Goal: Task Accomplishment & Management: Manage account settings

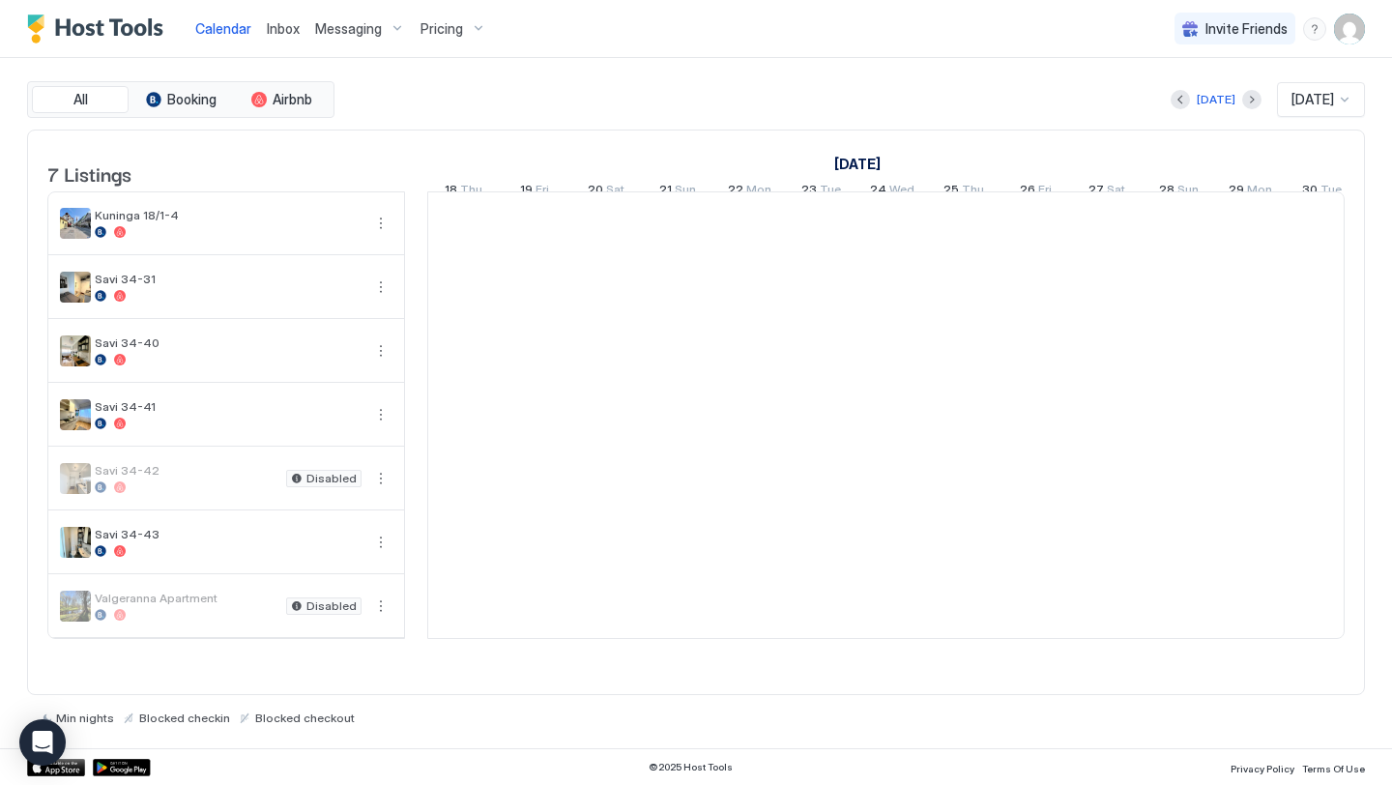
scroll to position [0, 1074]
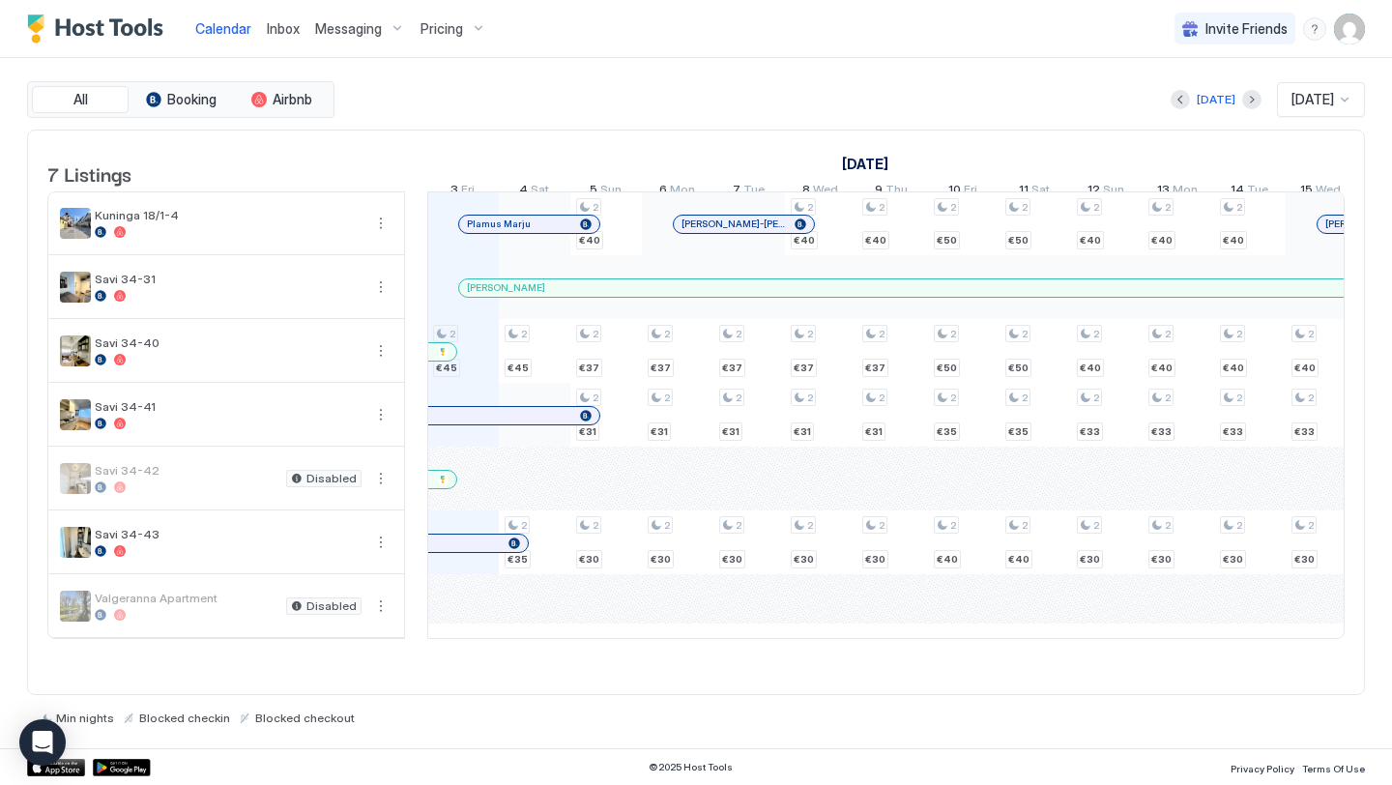
click at [446, 35] on span "Pricing" at bounding box center [441, 28] width 43 height 17
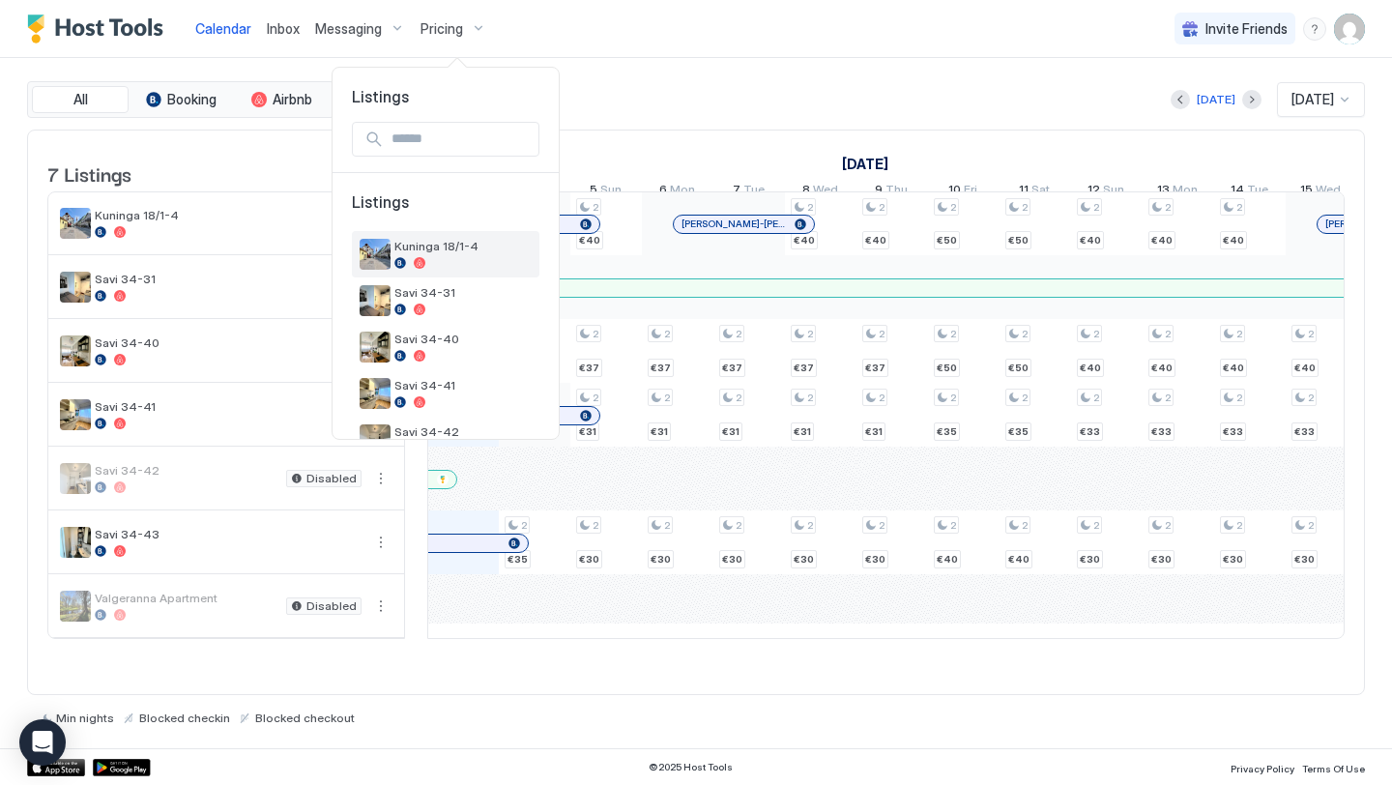
click at [440, 239] on span "Kuninga 18/1-4" at bounding box center [462, 246] width 137 height 14
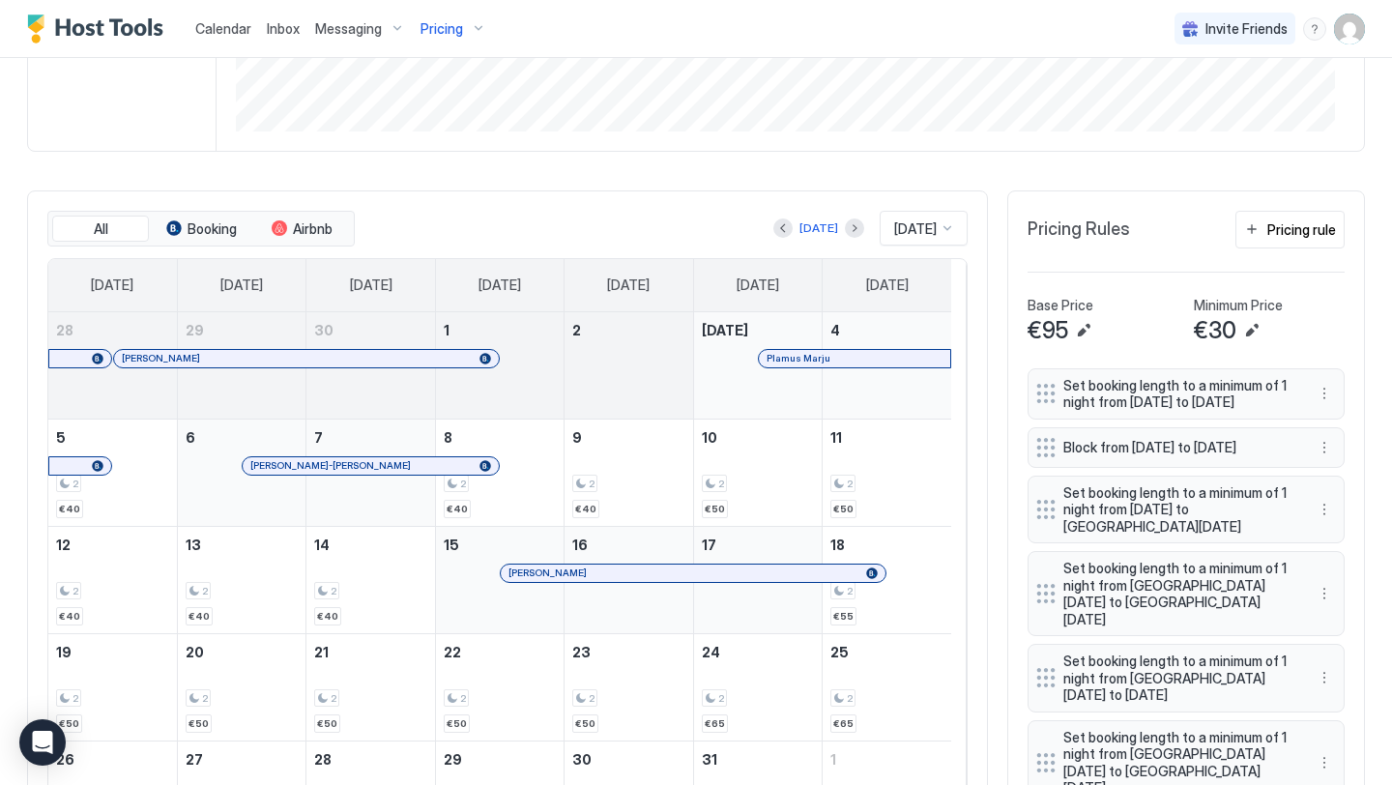
scroll to position [450, 0]
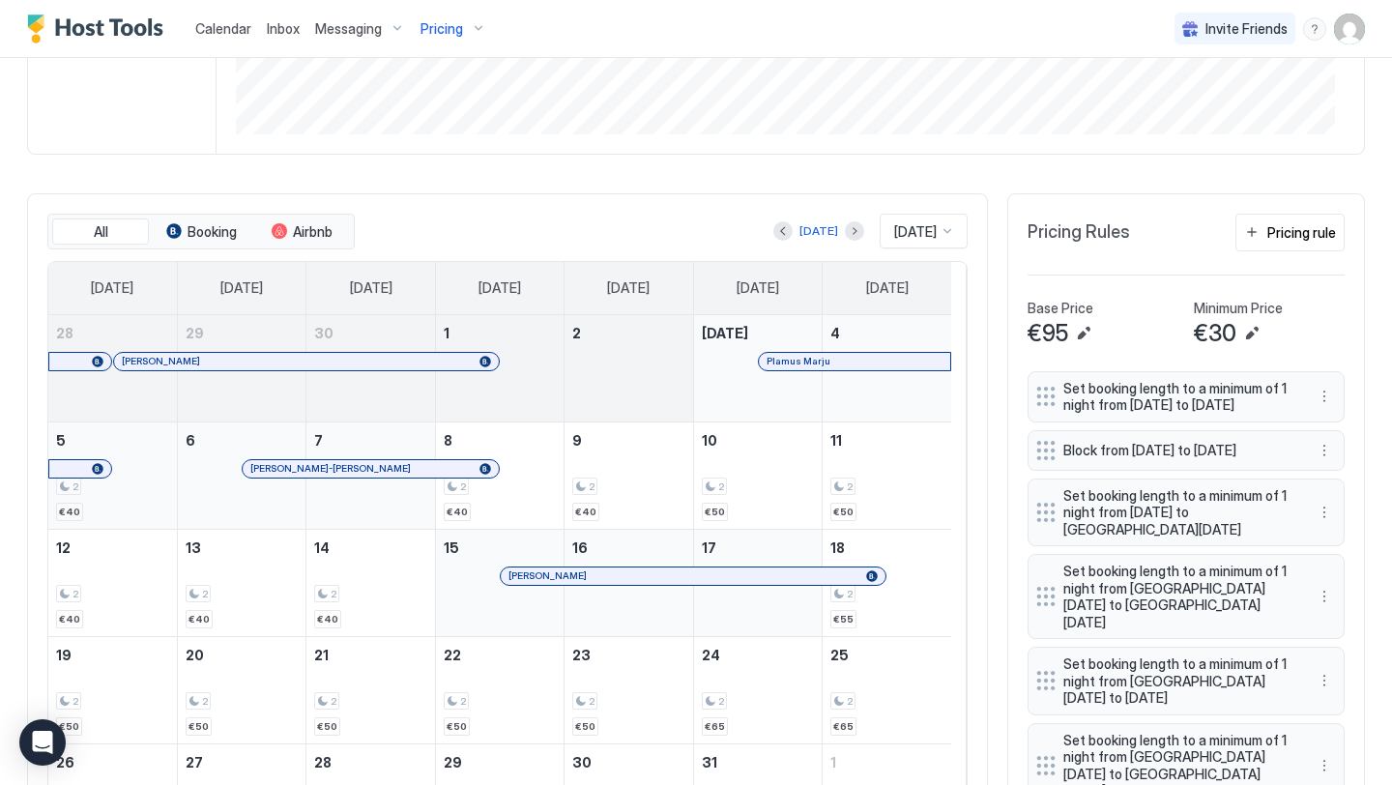
click at [99, 519] on div "2 €40" at bounding box center [112, 475] width 113 height 91
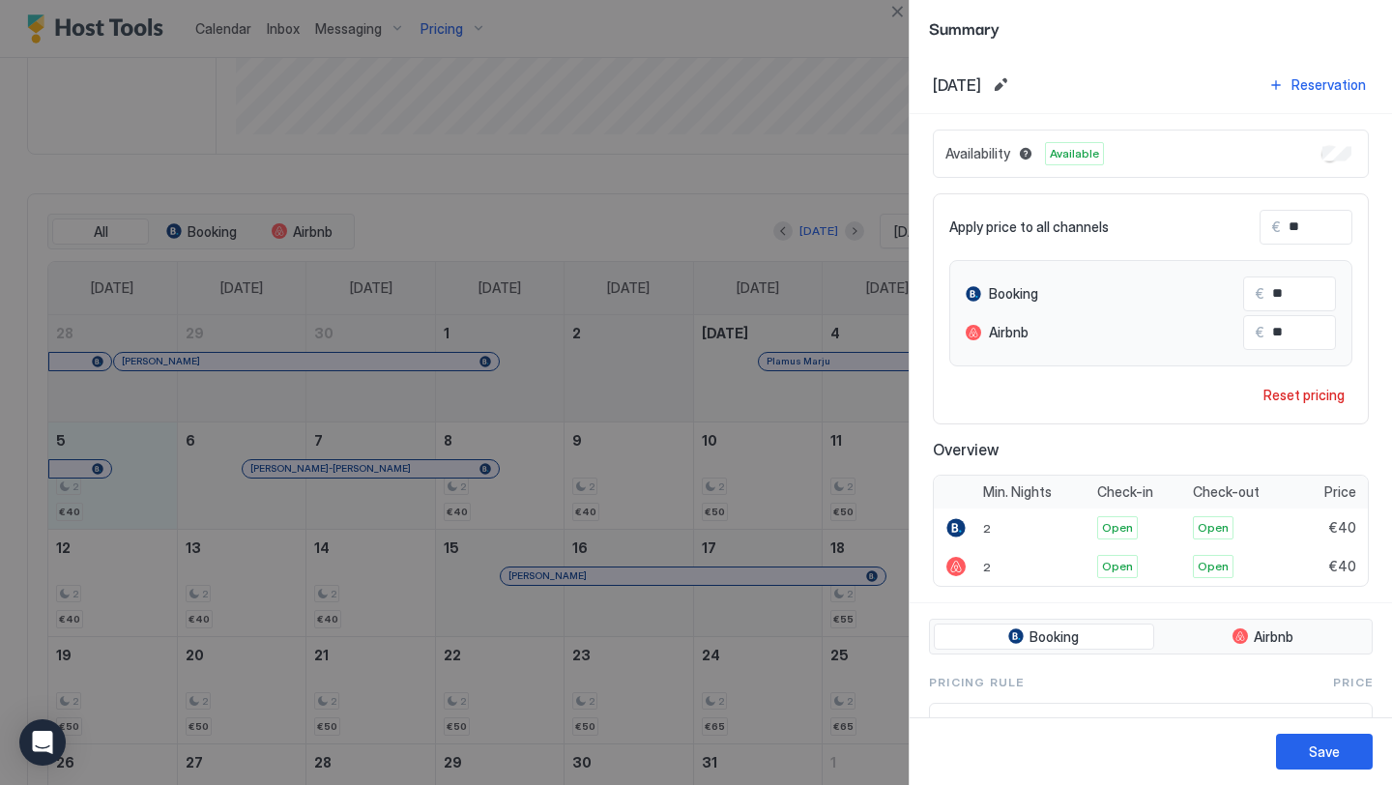
click at [1297, 227] on input "**" at bounding box center [1357, 227] width 155 height 33
type input "*"
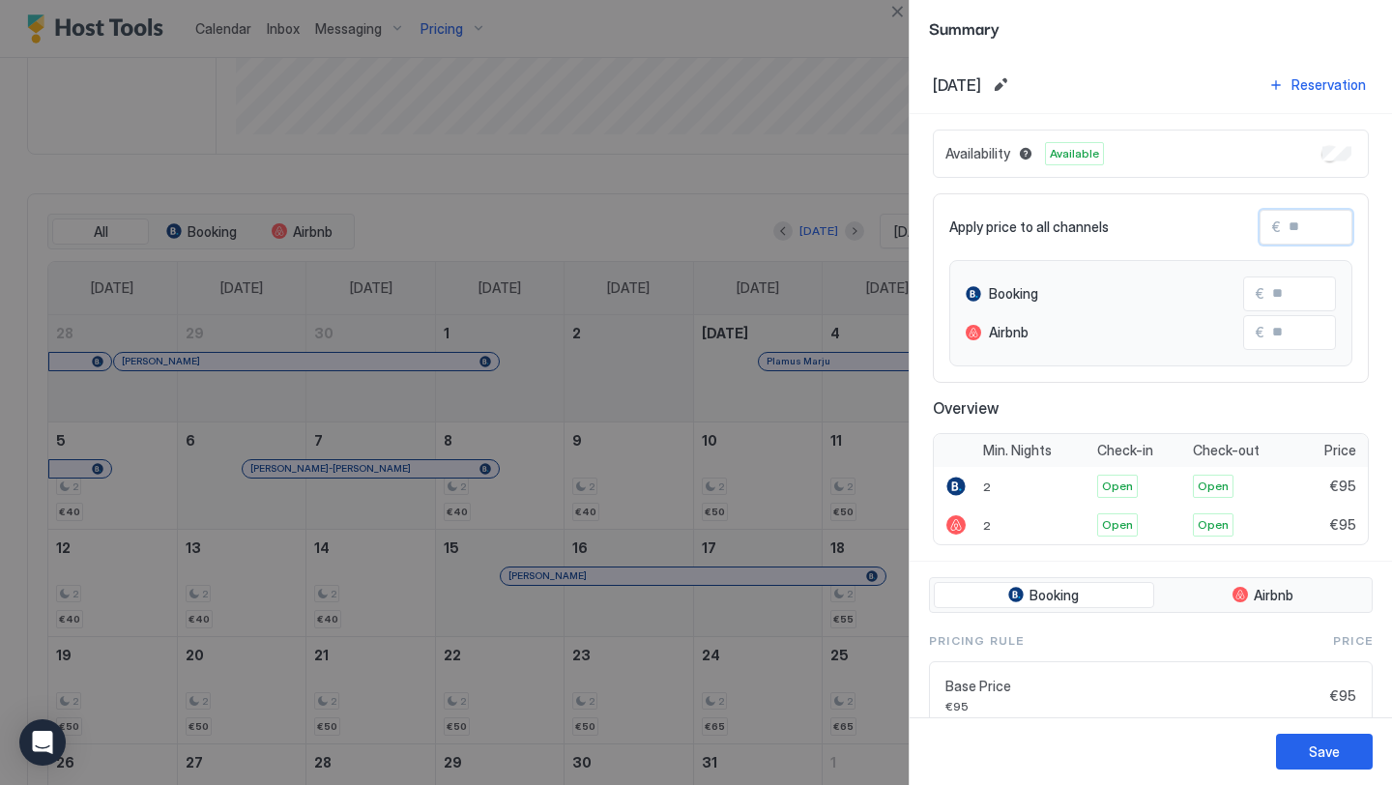
type input "*"
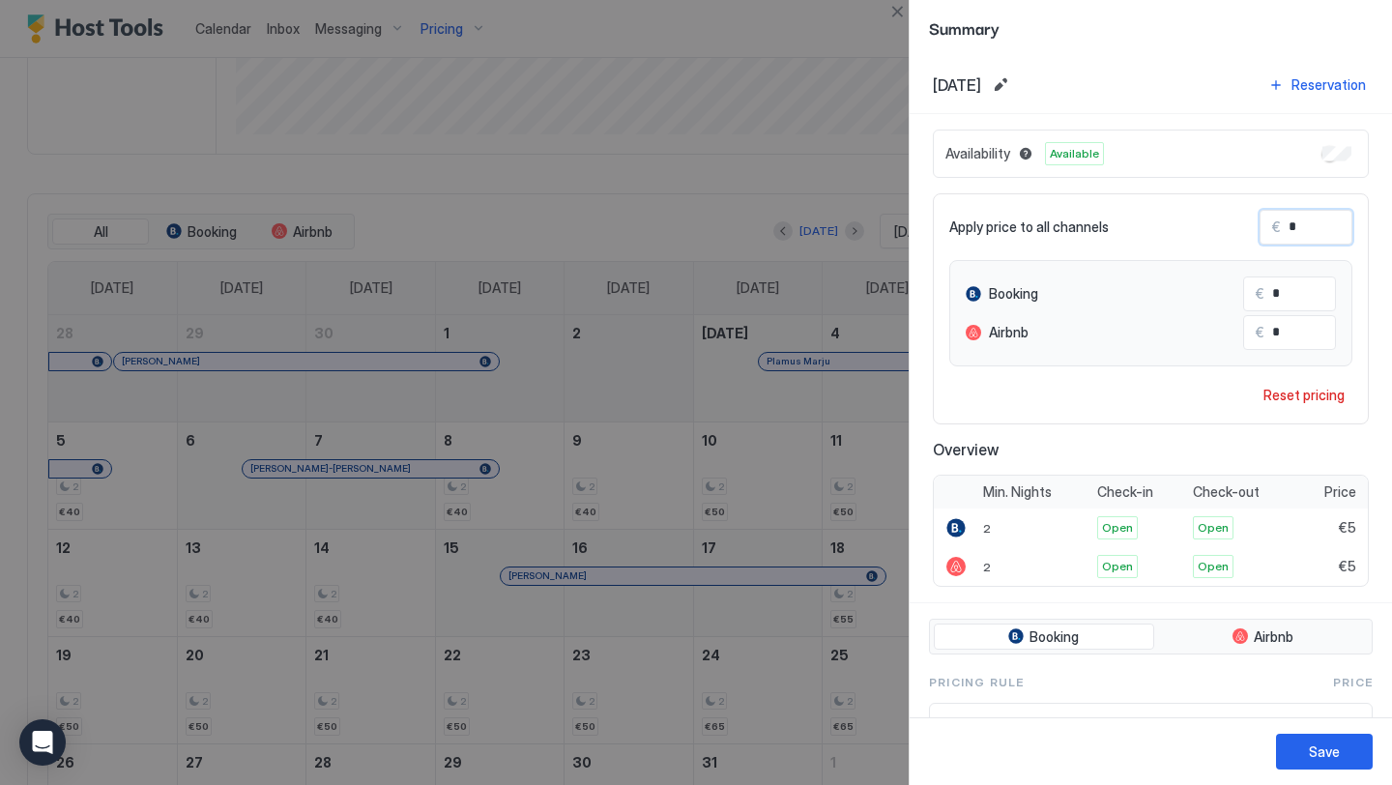
type input "**"
click at [1299, 756] on button "Save" at bounding box center [1324, 752] width 97 height 36
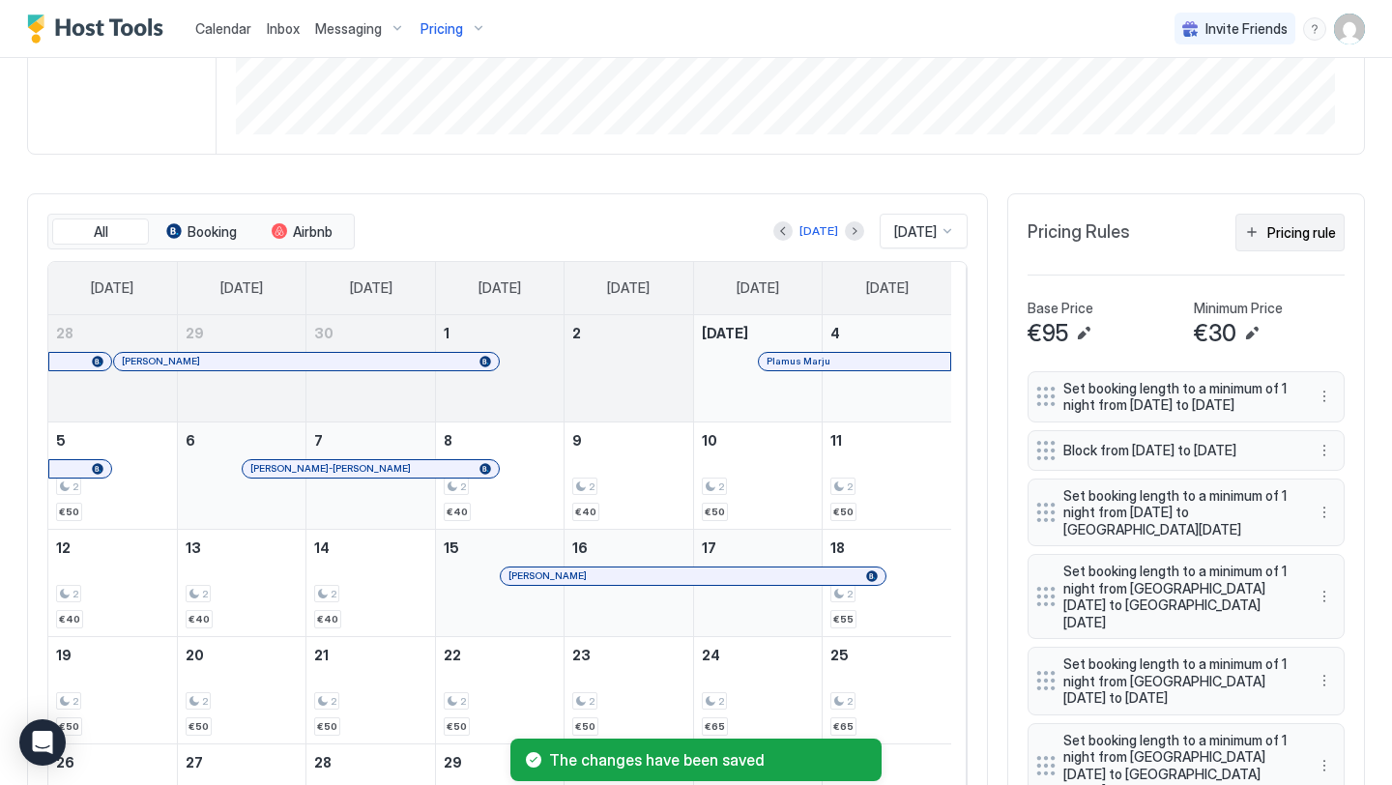
click at [1248, 238] on button "Pricing rule" at bounding box center [1289, 233] width 109 height 38
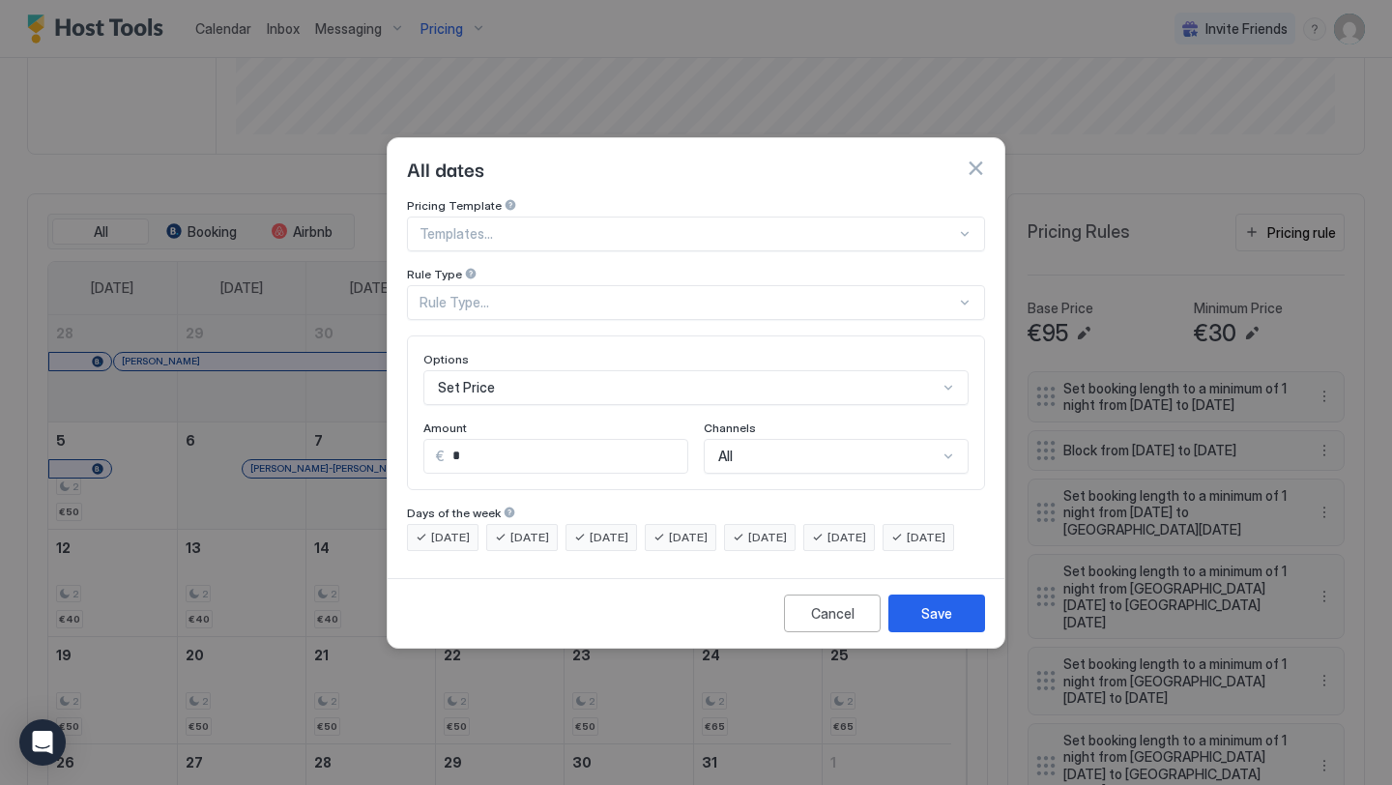
click at [566, 294] on div "Rule Type..." at bounding box center [687, 302] width 536 height 17
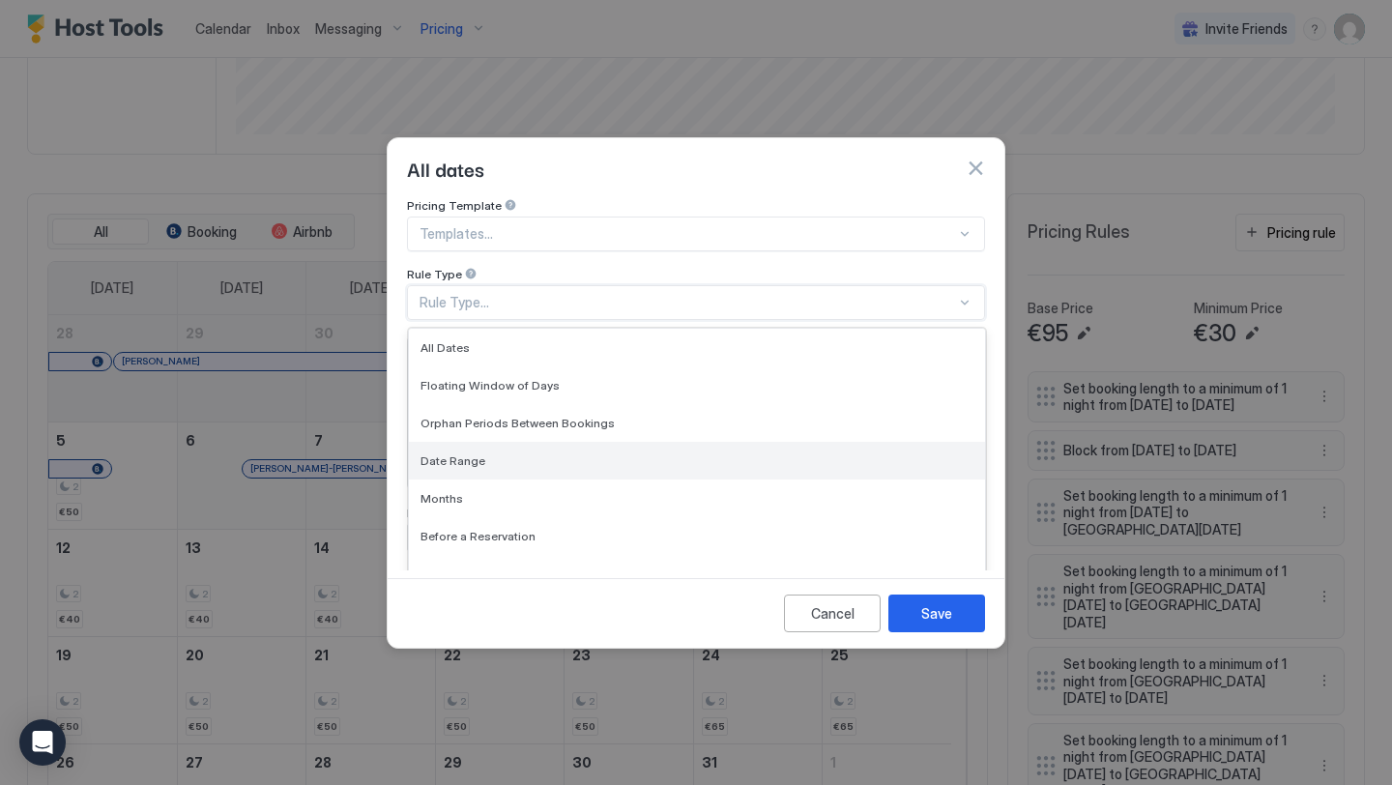
click at [498, 453] on div "Date Range" at bounding box center [696, 460] width 553 height 14
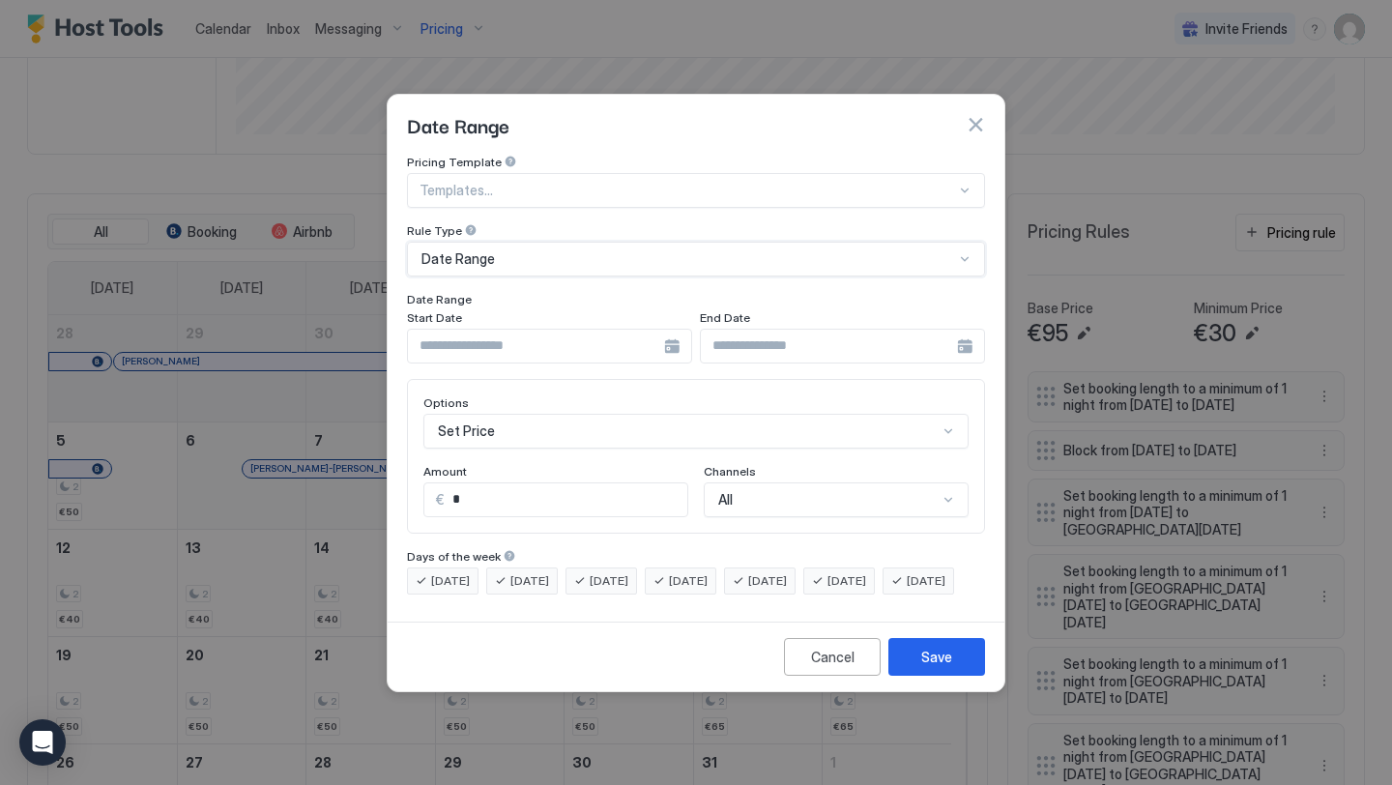
click at [527, 330] on input "Input Field" at bounding box center [536, 346] width 256 height 33
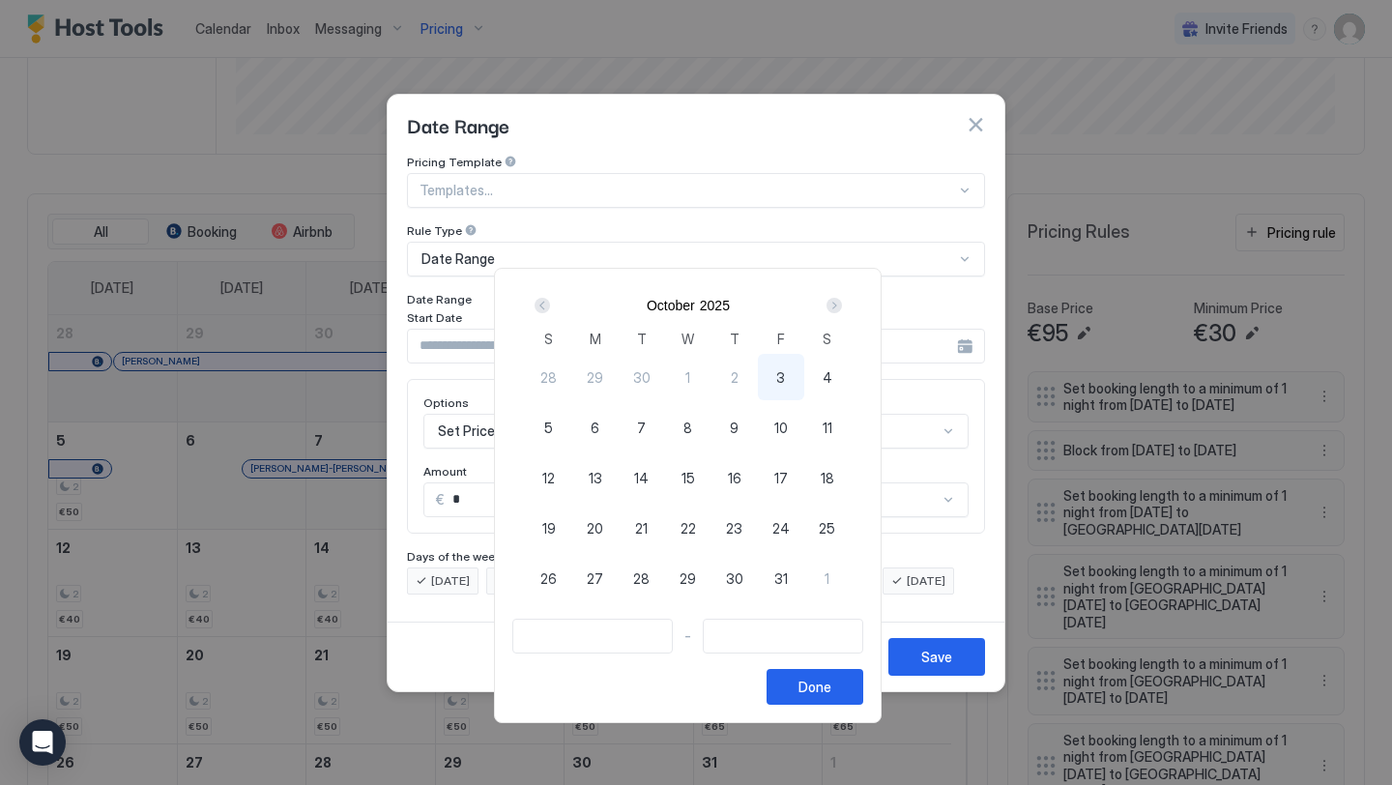
click at [553, 418] on span "5" at bounding box center [548, 427] width 9 height 20
type input "**********"
click at [592, 418] on div "6" at bounding box center [595, 427] width 46 height 46
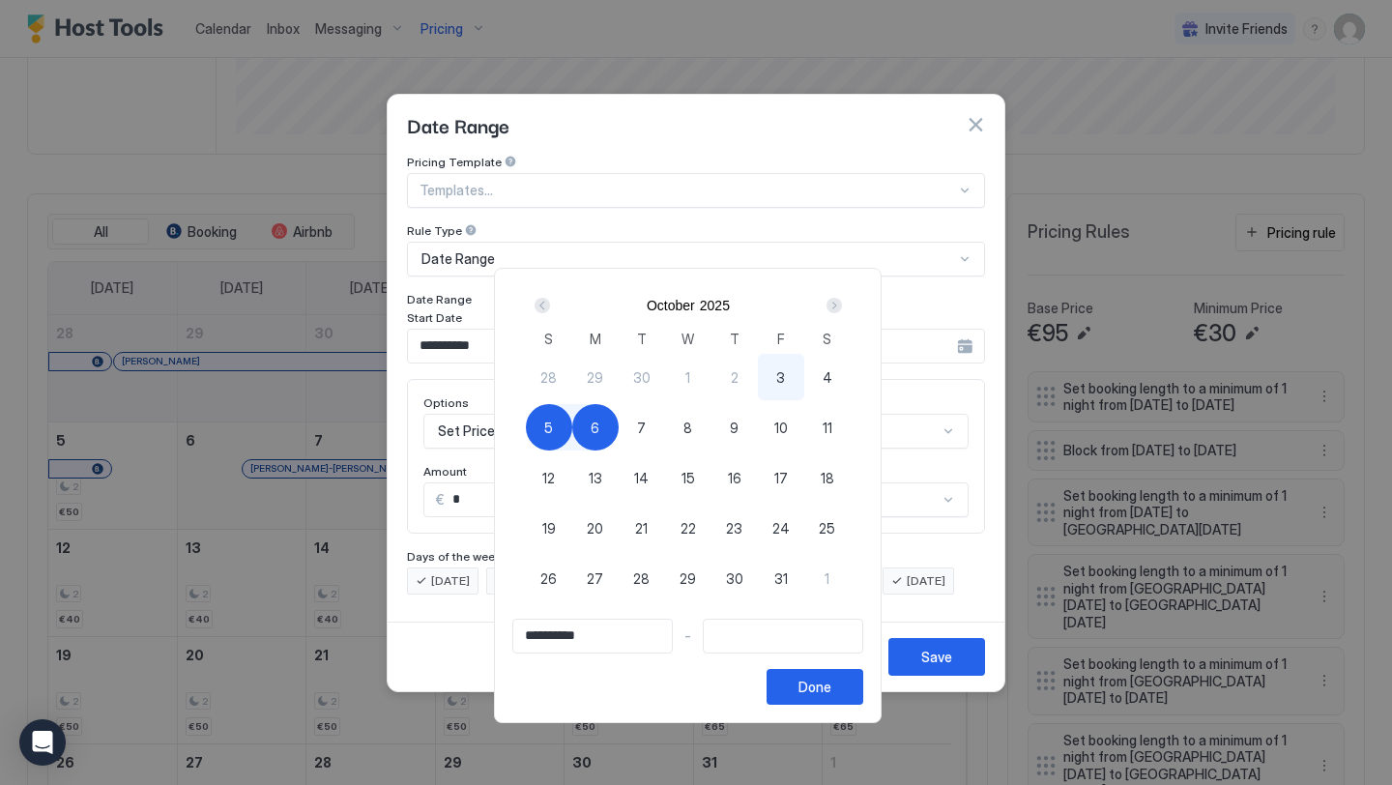
type input "**********"
click at [831, 690] on div "Done" at bounding box center [814, 686] width 33 height 20
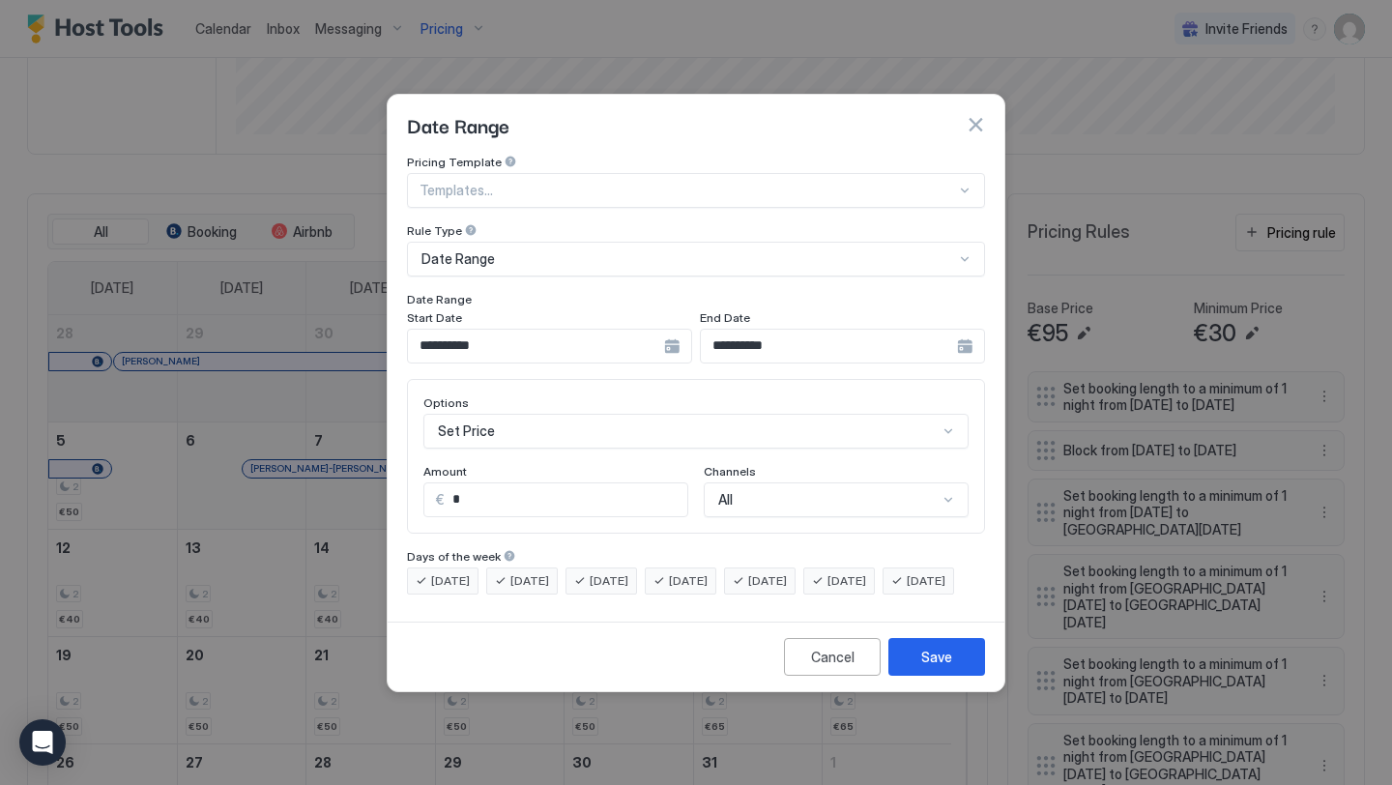
click at [524, 493] on input "*" at bounding box center [566, 499] width 243 height 33
click at [536, 414] on div "Set Price" at bounding box center [695, 431] width 545 height 35
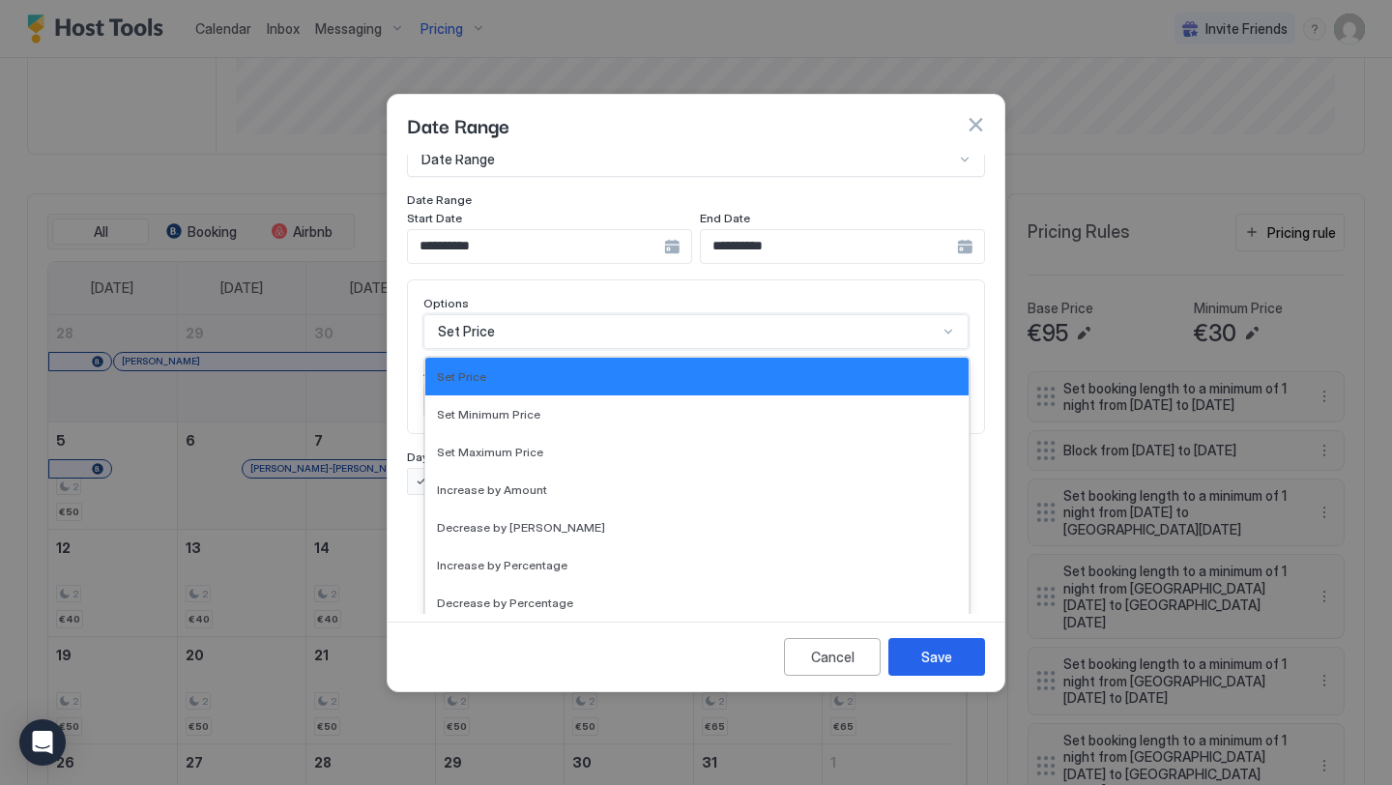
scroll to position [351, 0]
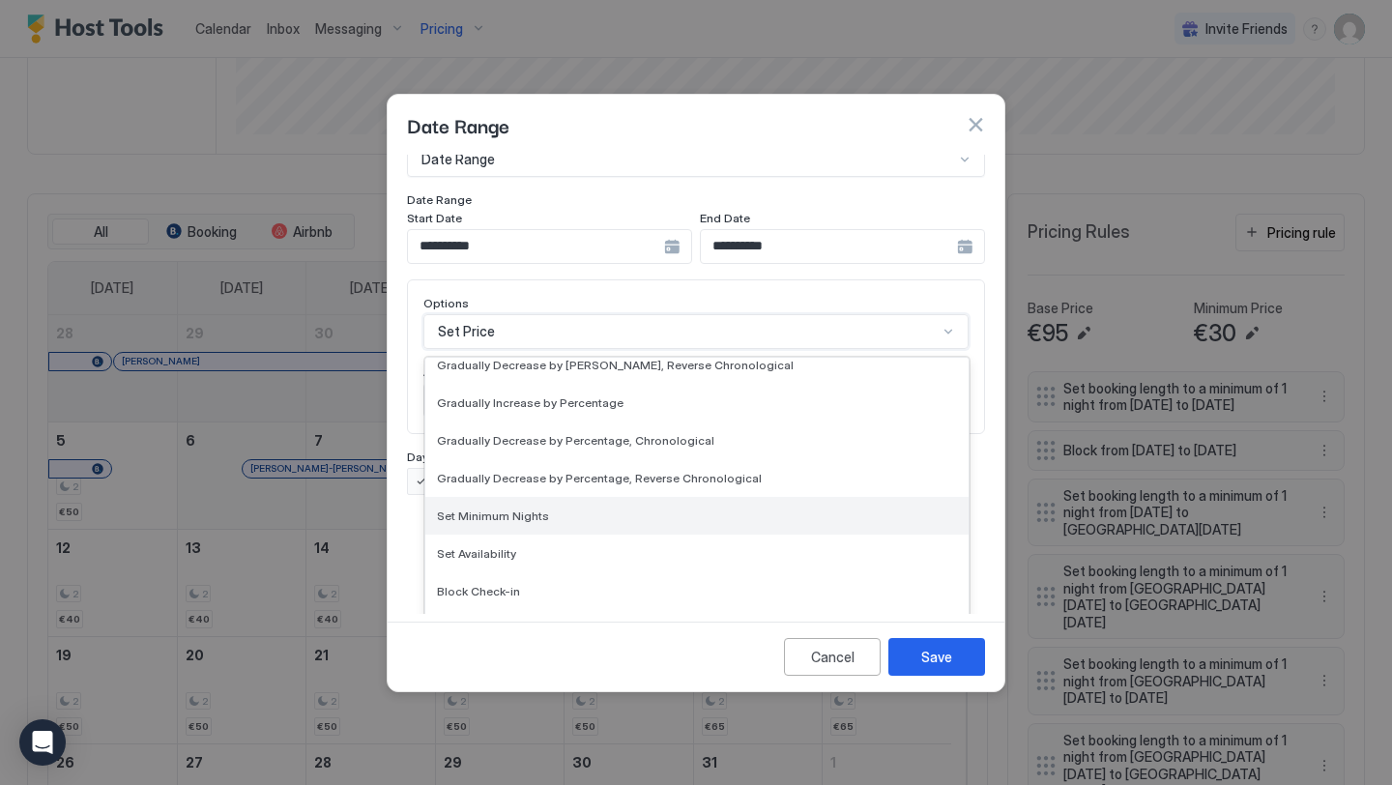
click at [539, 511] on div "Set Minimum Nights" at bounding box center [696, 516] width 543 height 38
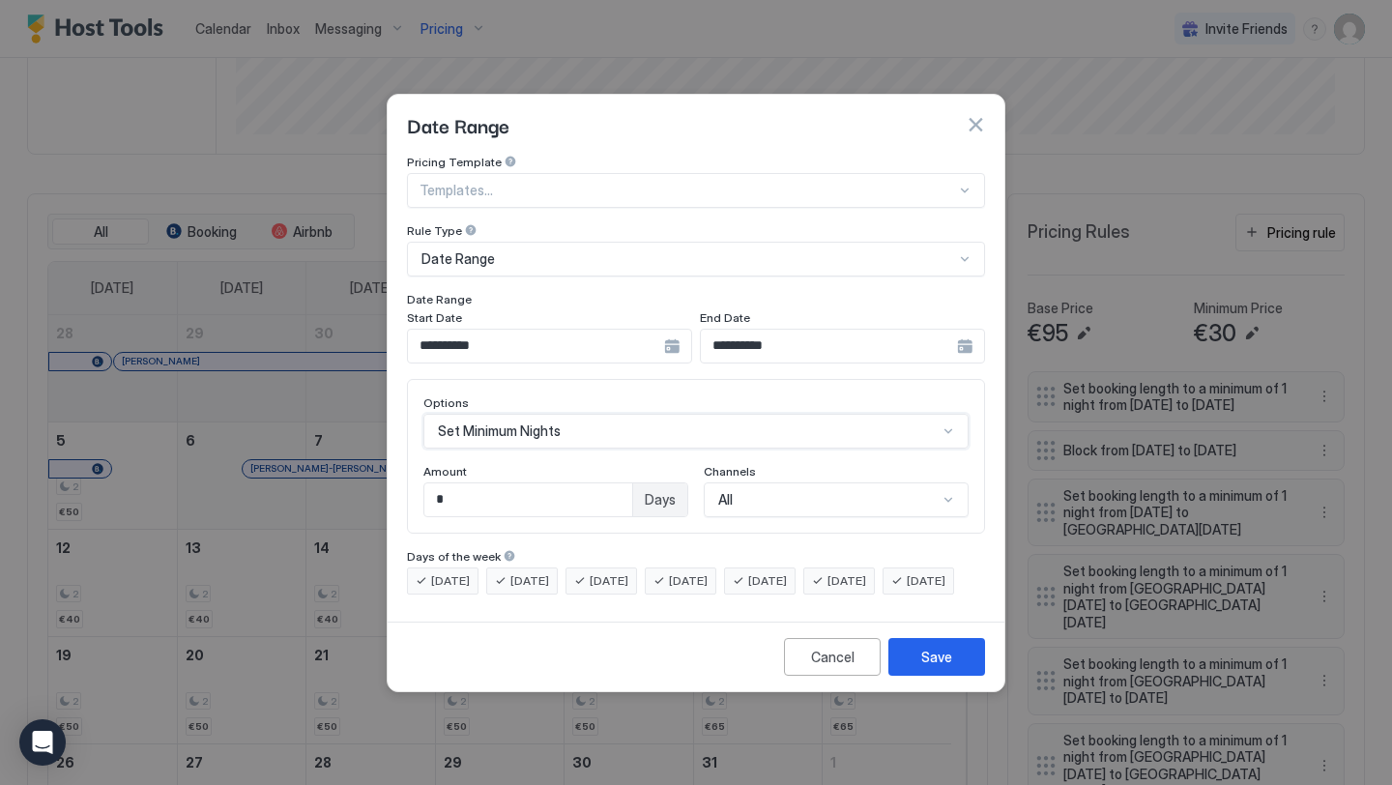
scroll to position [0, 0]
click at [611, 483] on input "*" at bounding box center [528, 499] width 208 height 33
type input "*"
click at [947, 667] on div "Save" at bounding box center [936, 657] width 31 height 20
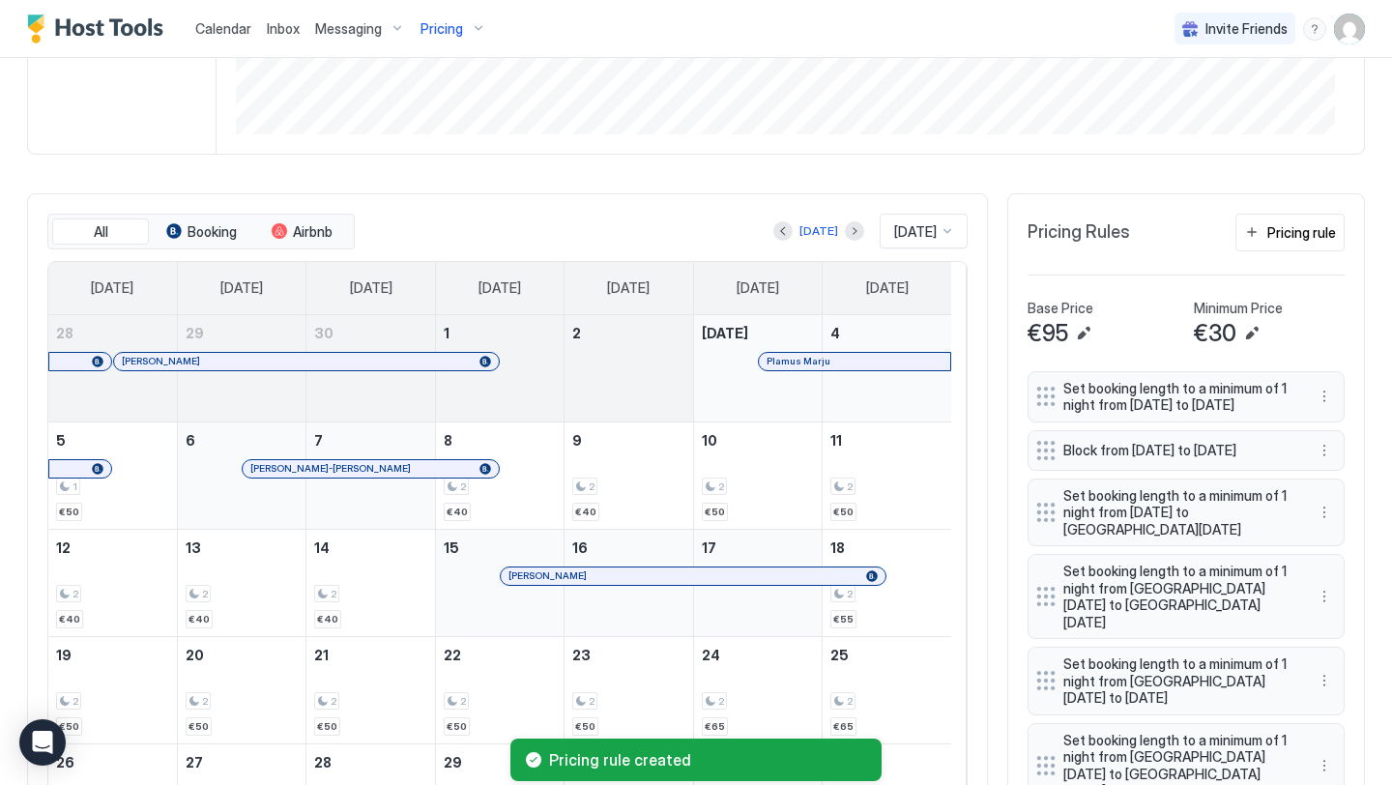
click at [232, 26] on span "Calendar" at bounding box center [223, 28] width 56 height 16
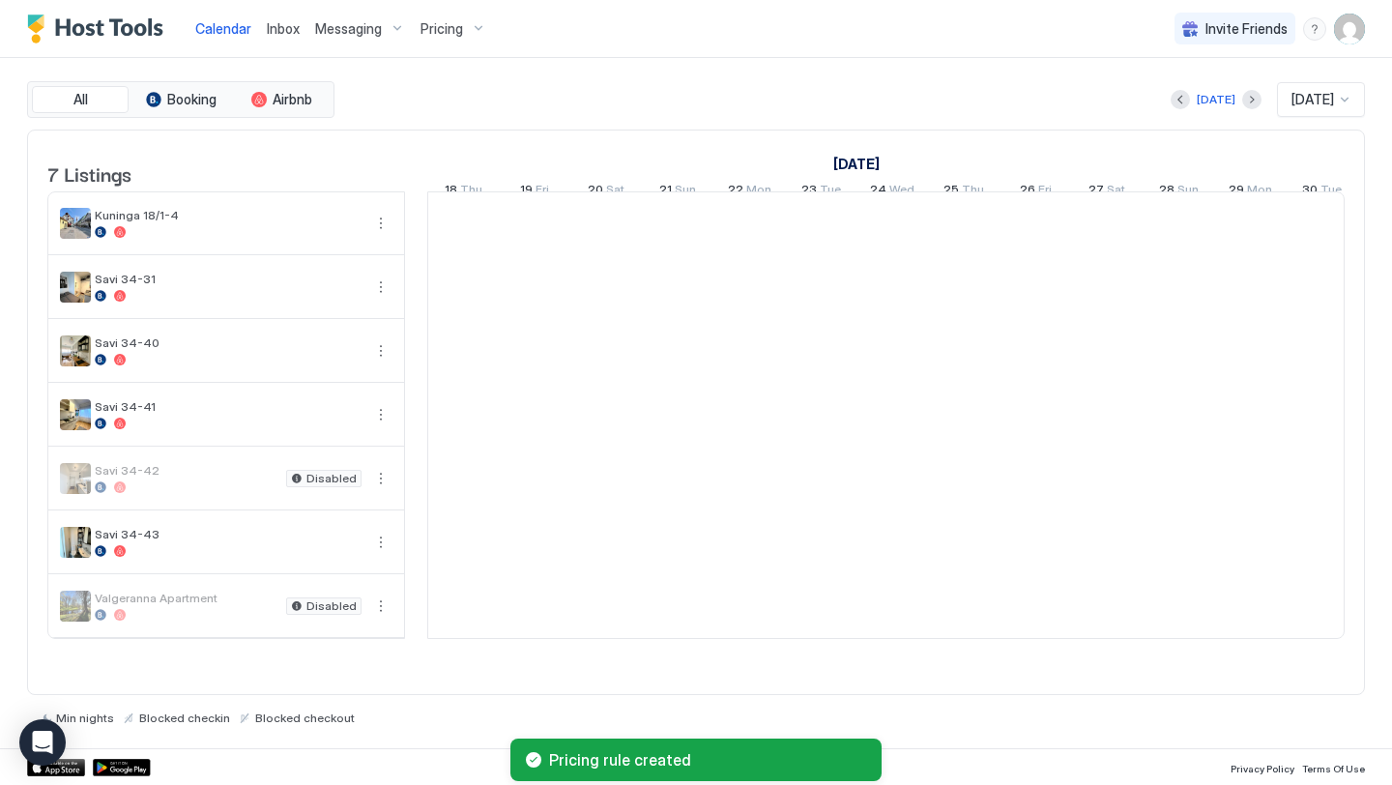
scroll to position [0, 1074]
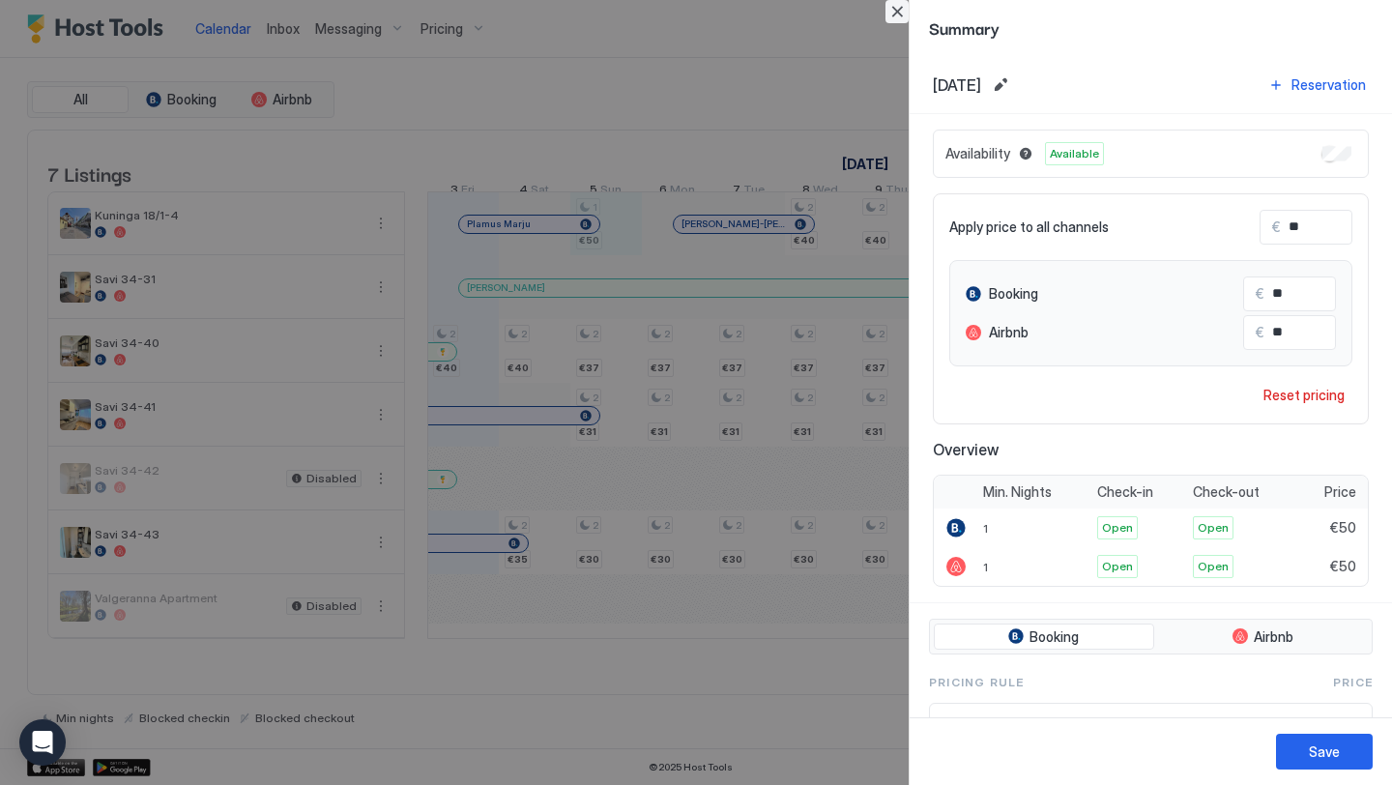
click at [898, 9] on button "Close" at bounding box center [896, 11] width 23 height 23
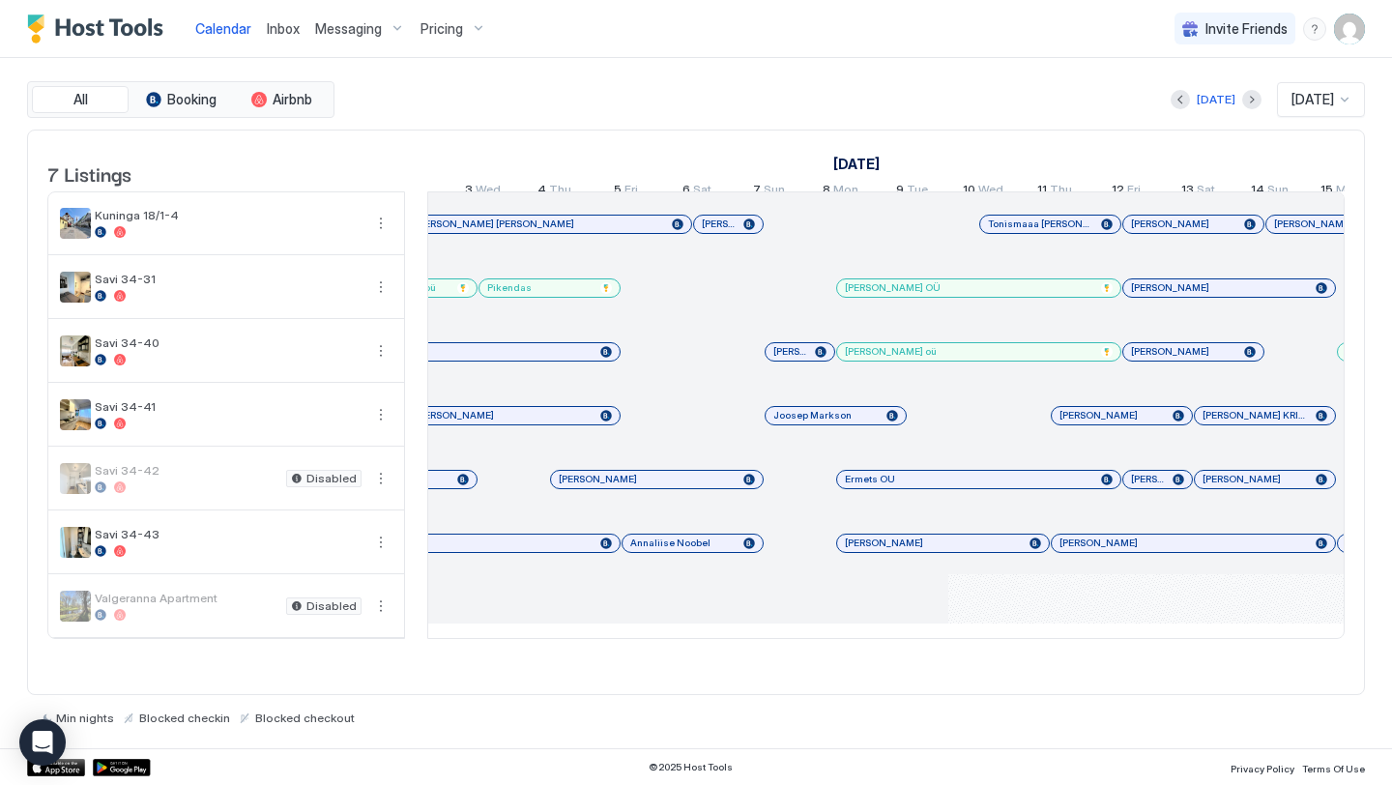
scroll to position [0, 402]
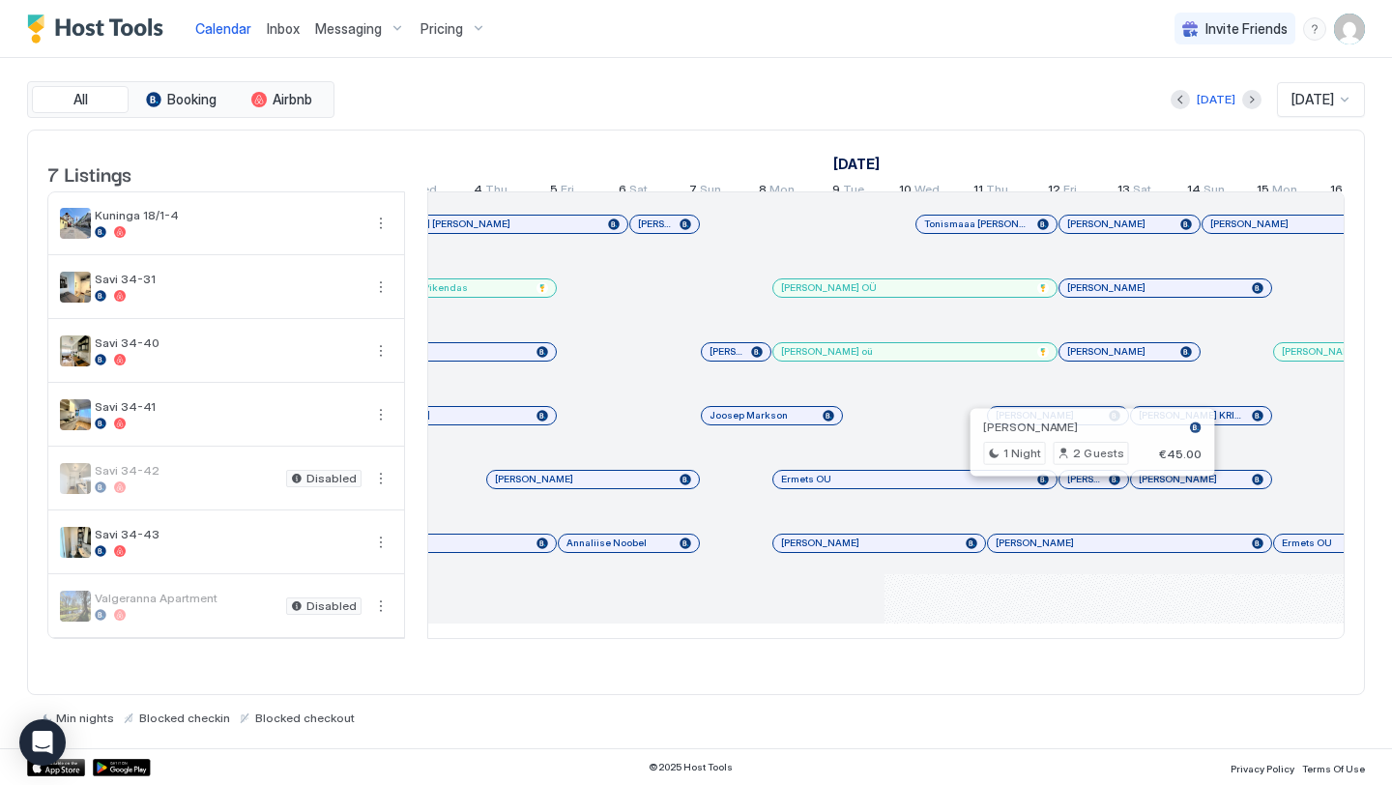
click at [1086, 487] on div at bounding box center [1086, 479] width 15 height 15
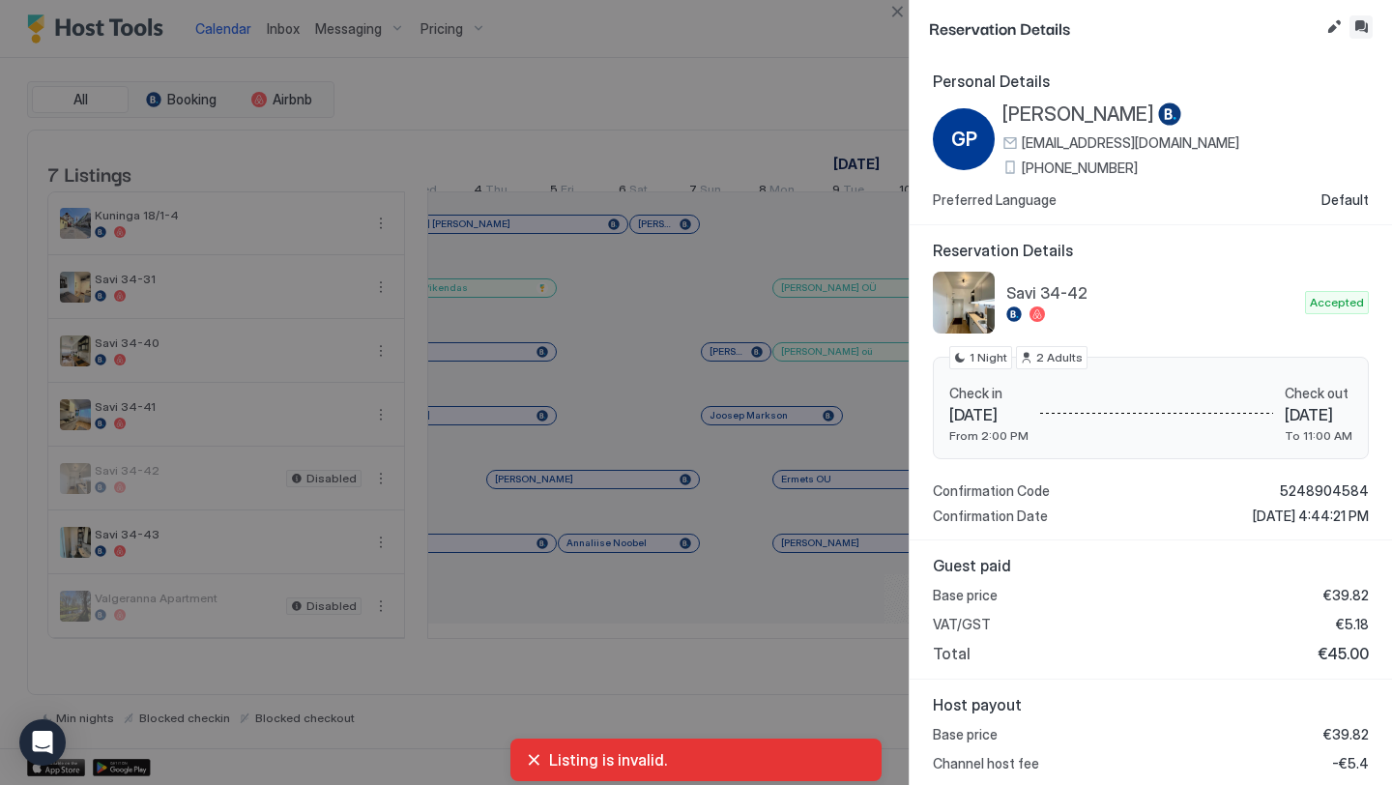
click at [1361, 26] on button "Inbox" at bounding box center [1360, 26] width 23 height 23
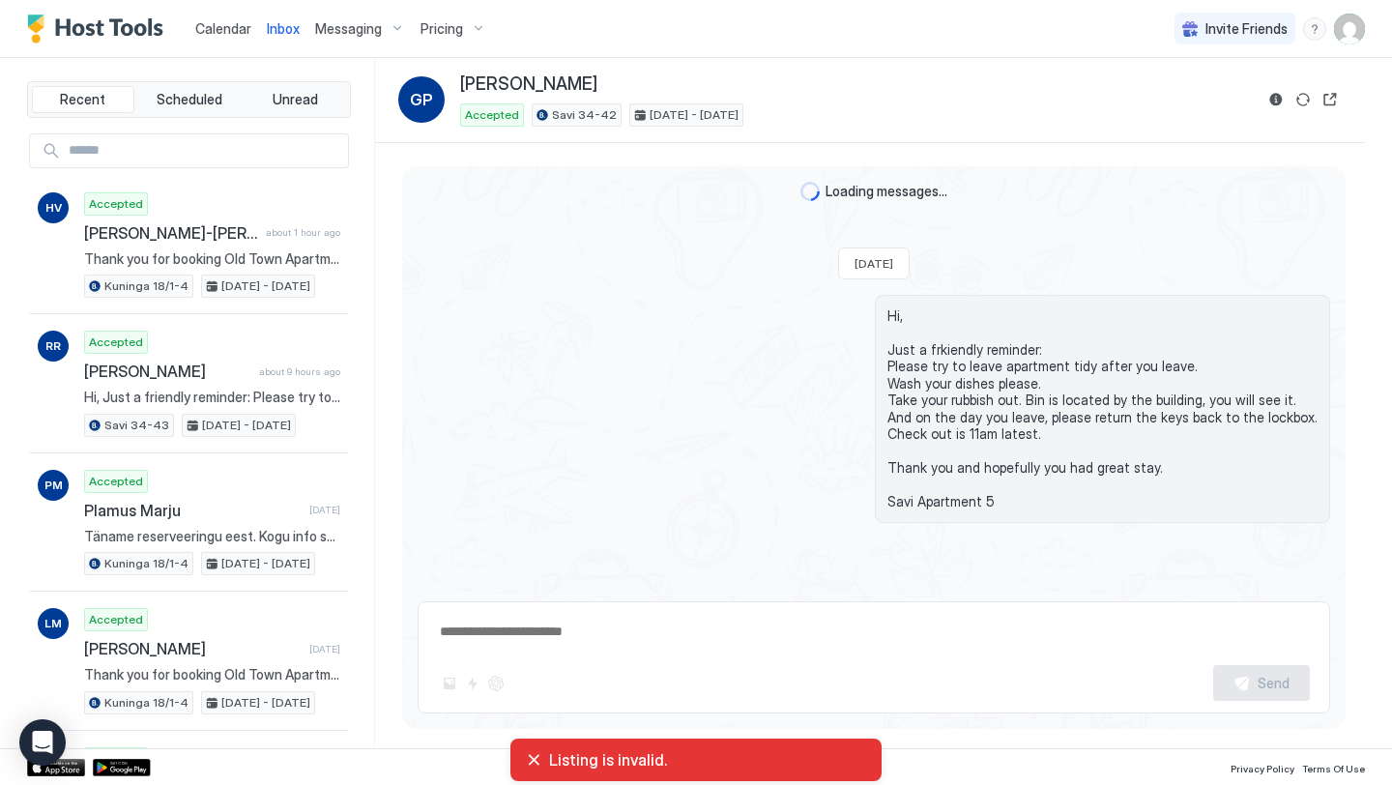
type textarea "*"
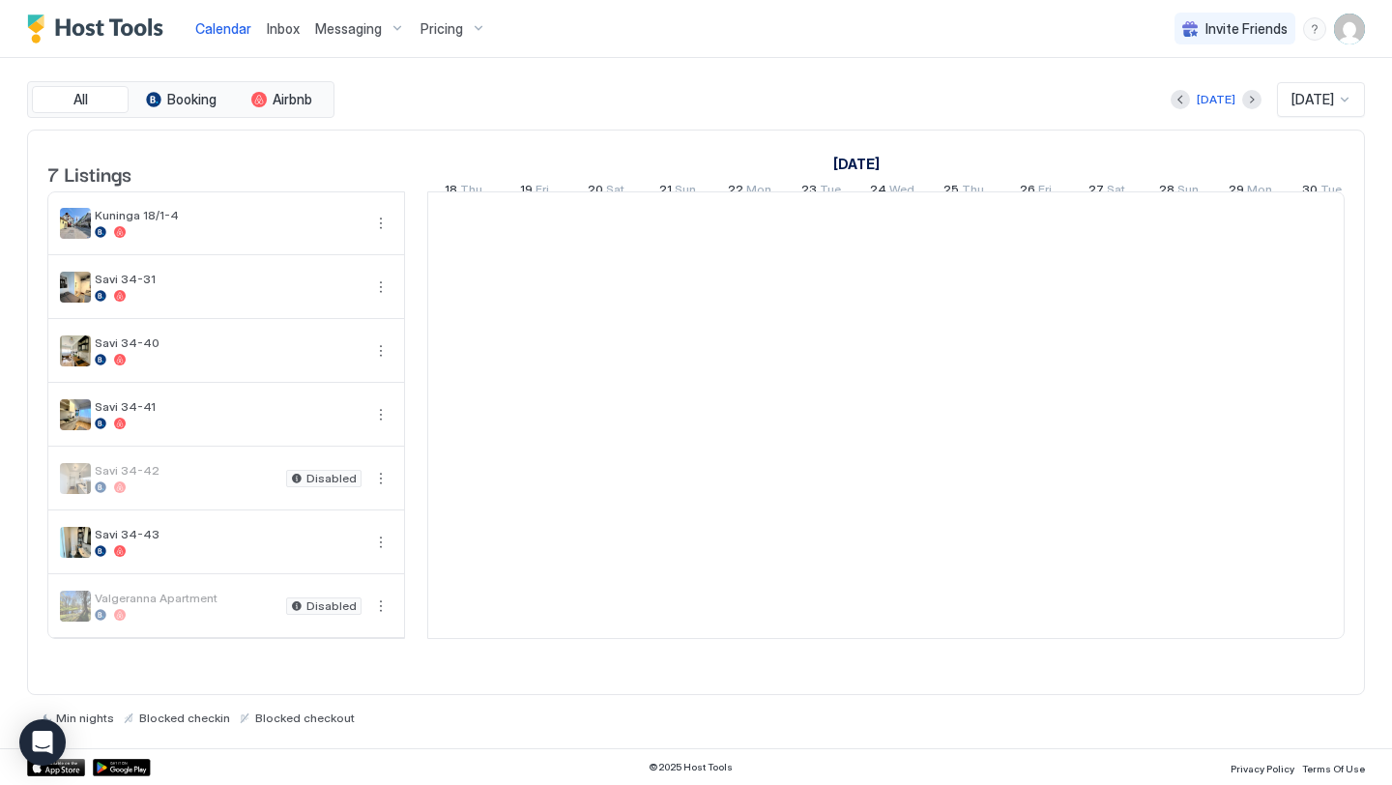
scroll to position [0, 1074]
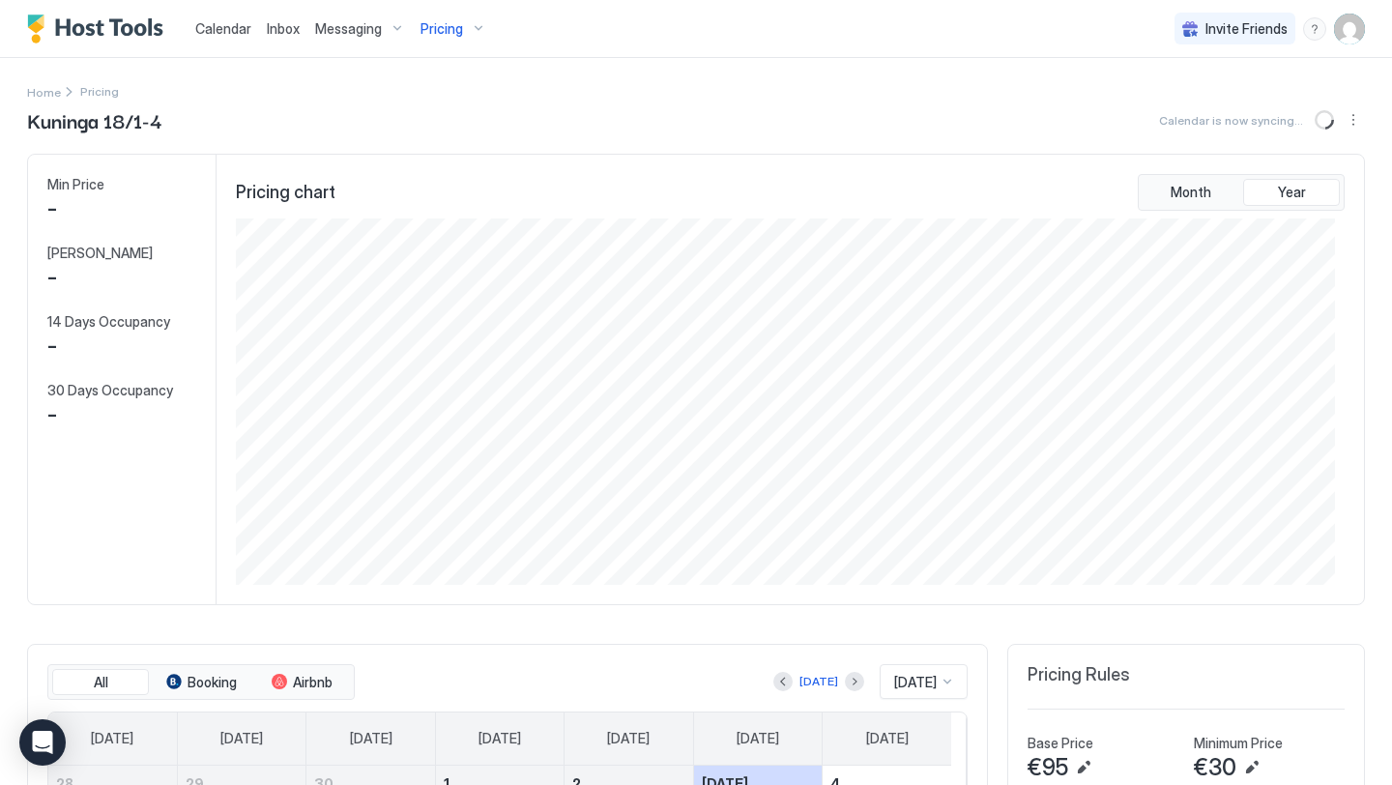
scroll to position [366, 1098]
click at [190, 26] on div "Calendar" at bounding box center [223, 29] width 72 height 36
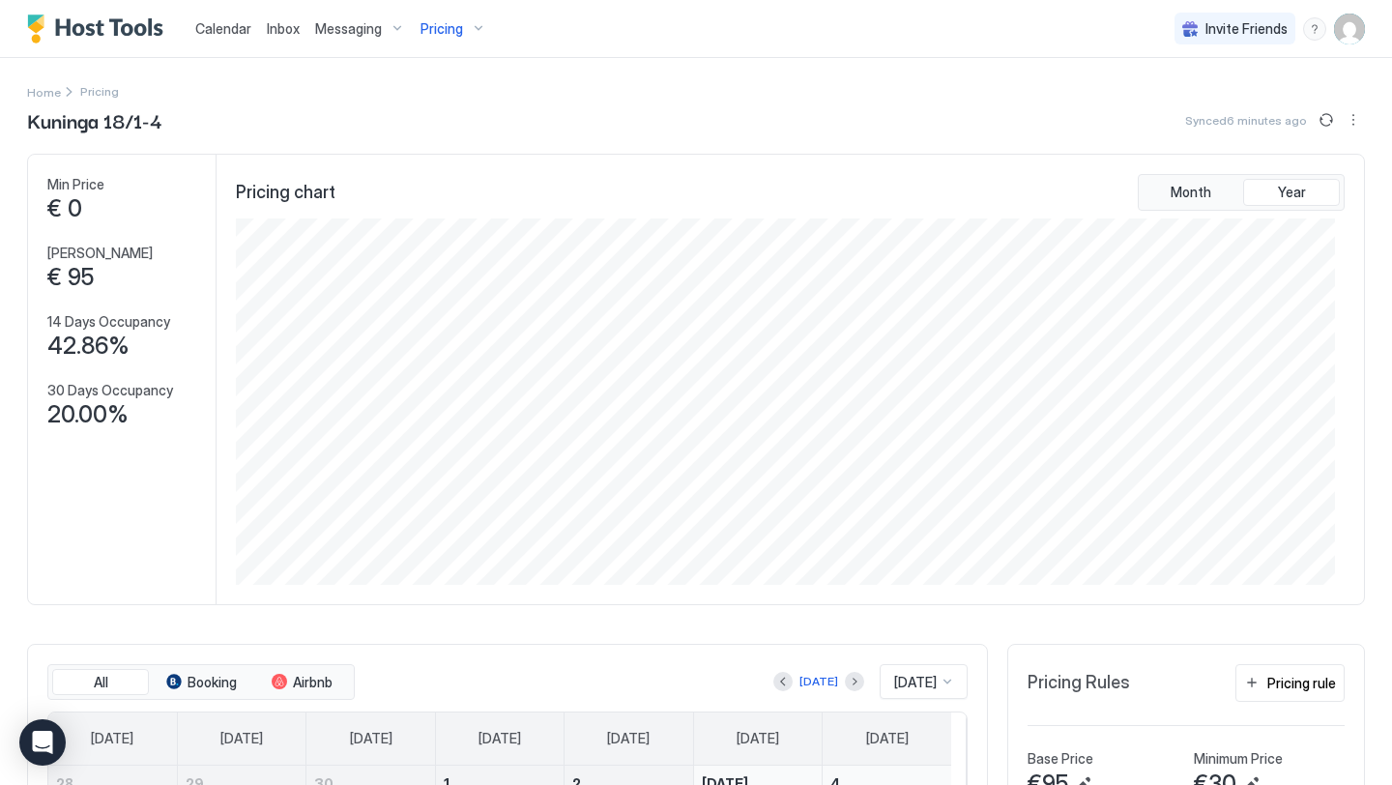
click at [234, 21] on span "Calendar" at bounding box center [223, 28] width 56 height 16
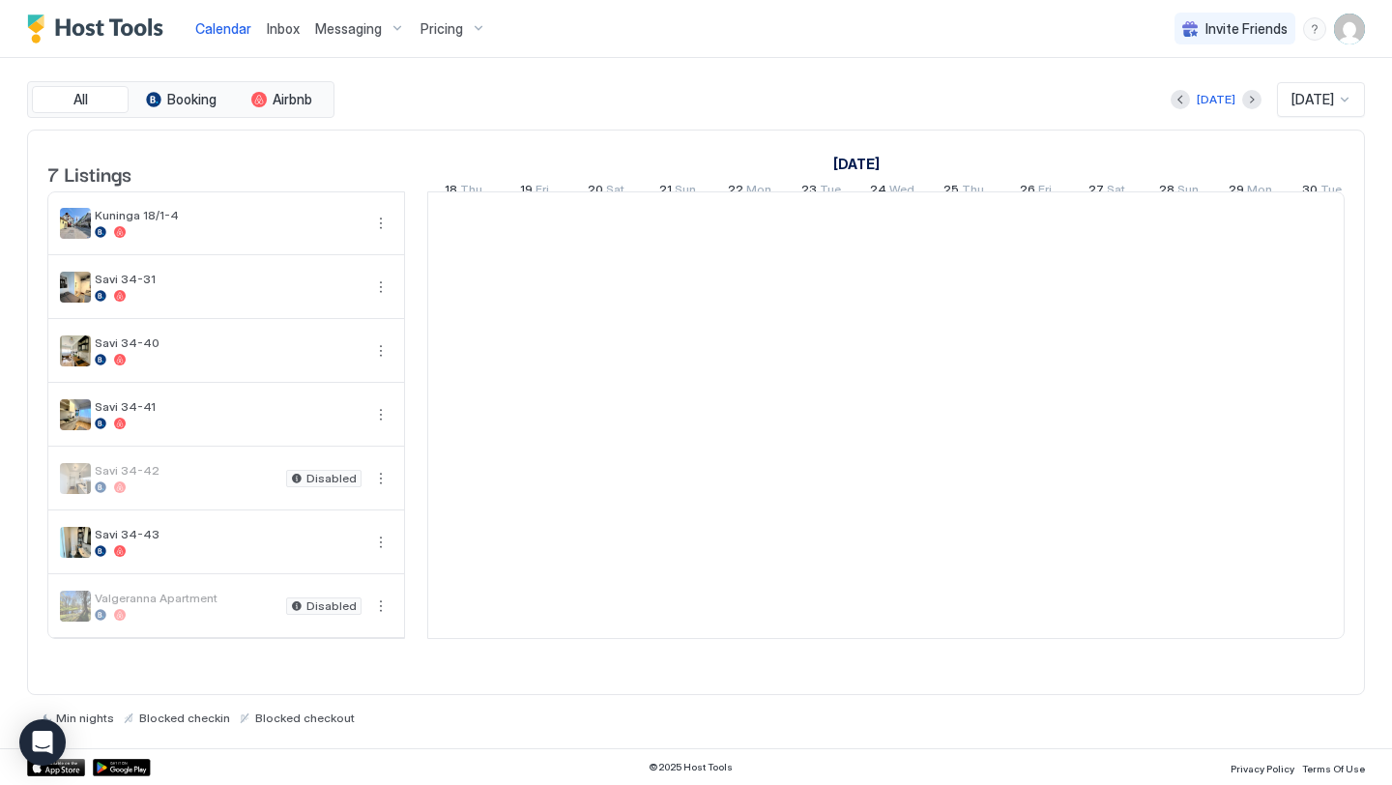
scroll to position [0, 1074]
